Goal: Information Seeking & Learning: Learn about a topic

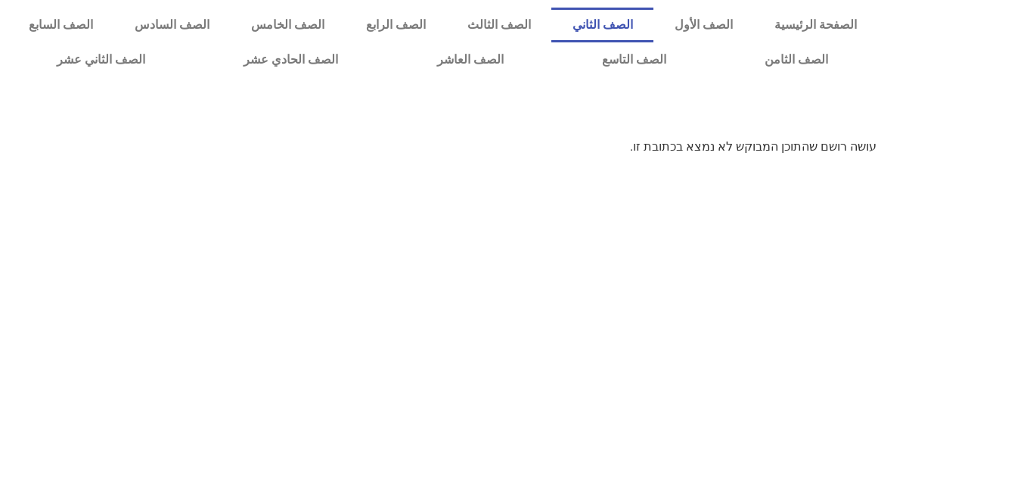
click at [650, 20] on link "الصف الثاني" at bounding box center [602, 25] width 102 height 35
drag, startPoint x: 0, startPoint y: 0, endPoint x: 650, endPoint y: 20, distance: 650.7
click at [650, 20] on link "الصف الثاني" at bounding box center [602, 25] width 102 height 35
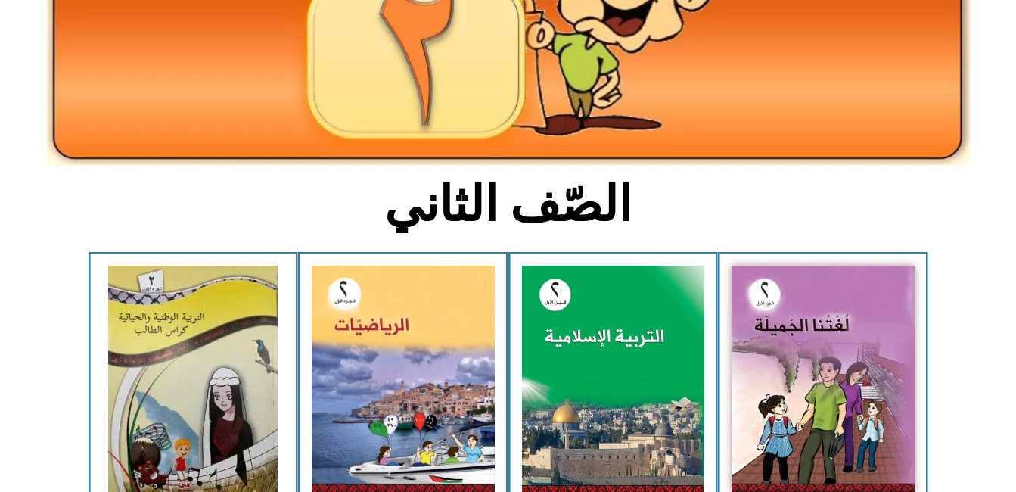
scroll to position [220, 0]
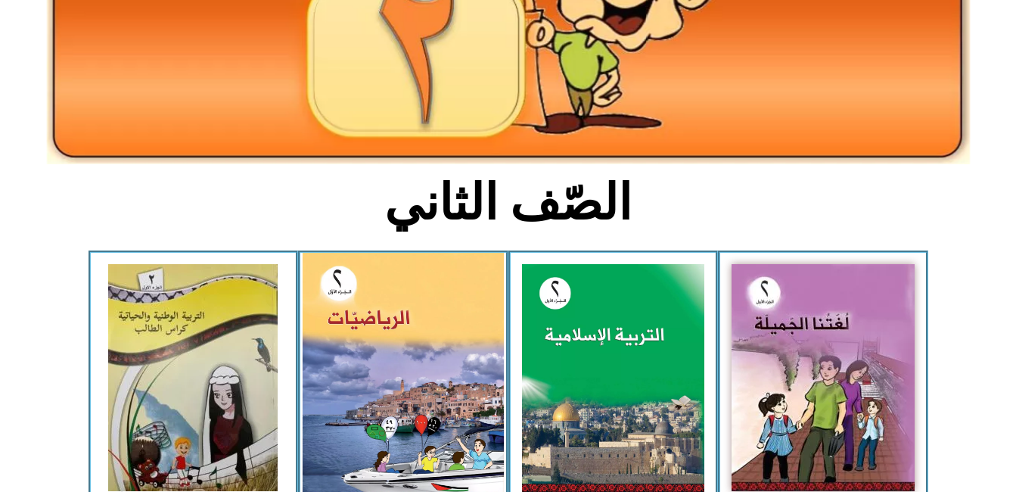
click at [422, 384] on img at bounding box center [403, 377] width 201 height 249
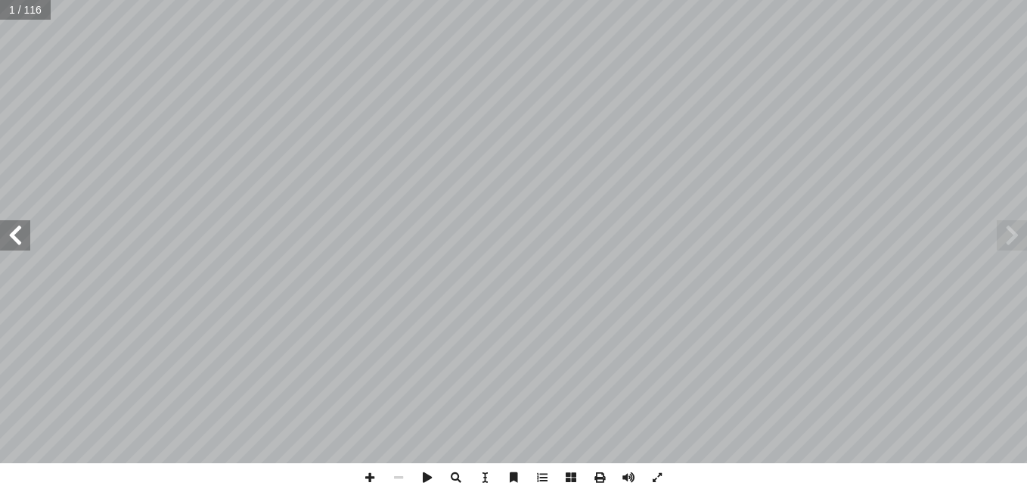
click at [12, 225] on span at bounding box center [15, 235] width 30 height 30
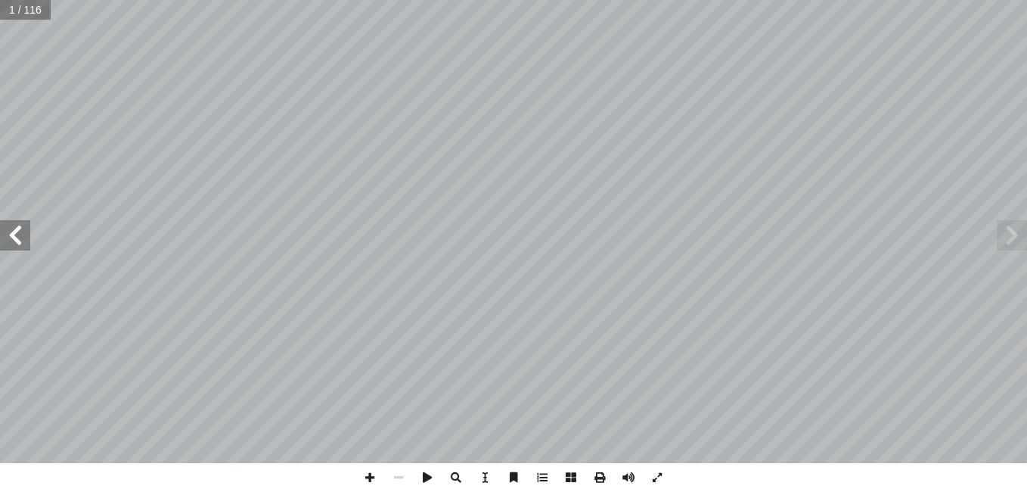
click at [12, 225] on span at bounding box center [15, 235] width 30 height 30
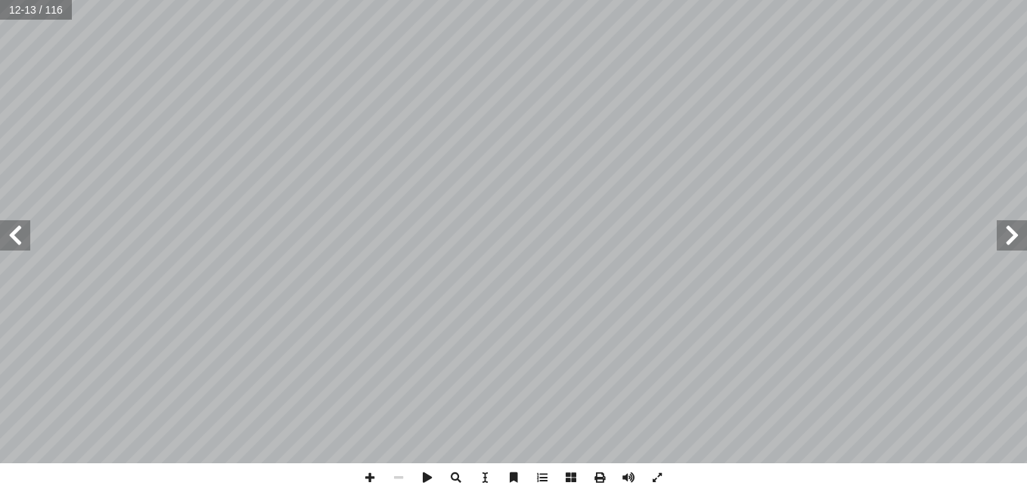
click at [12, 225] on span at bounding box center [15, 235] width 30 height 30
click at [368, 479] on span at bounding box center [369, 477] width 29 height 29
click at [373, 475] on span at bounding box center [369, 477] width 29 height 29
click at [449, 0] on html "الصفحة الرئيسية الصف الأول الصف الثاني الصف الثالث الصف الرابع الصف الخامس الصف…" at bounding box center [513, 69] width 1027 height 138
click at [397, 475] on span at bounding box center [398, 477] width 29 height 29
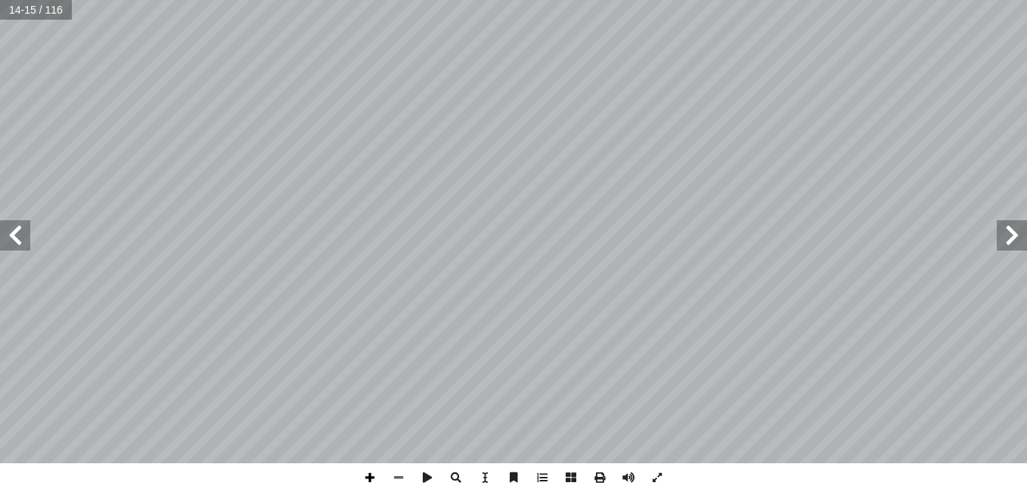
click at [367, 478] on span at bounding box center [369, 477] width 29 height 29
click at [398, 472] on span at bounding box center [398, 477] width 29 height 29
